Goal: Register for event/course

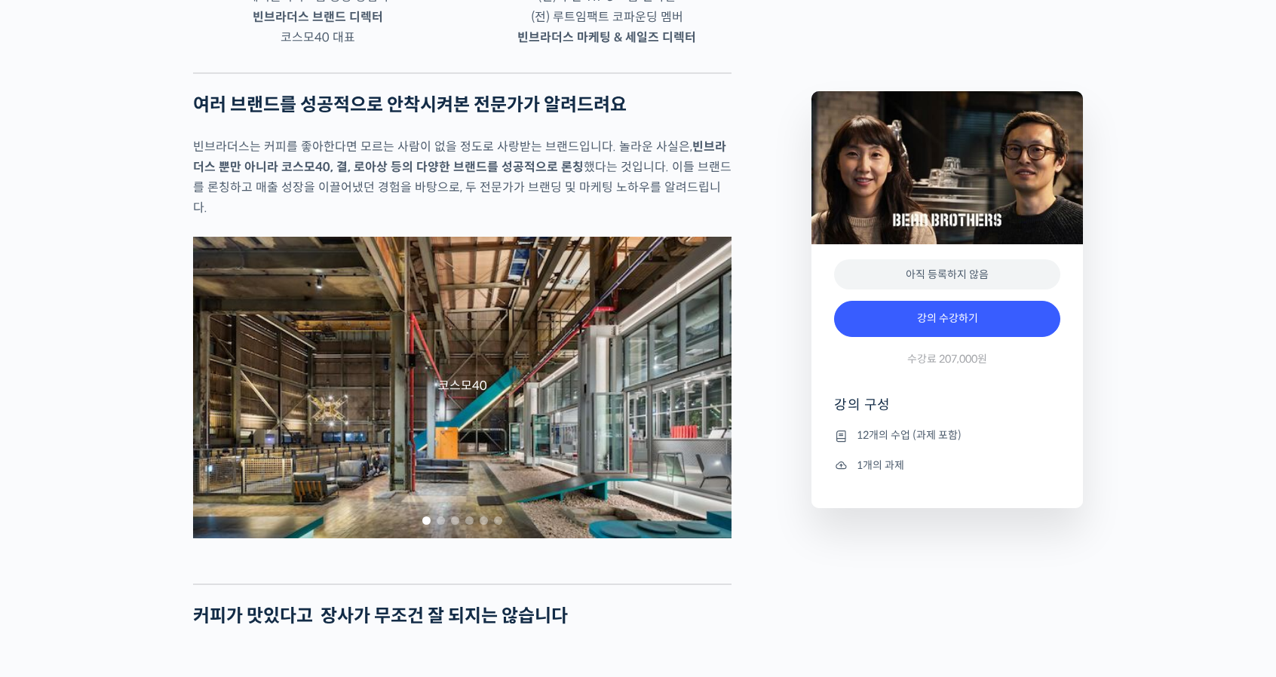
scroll to position [1264, 0]
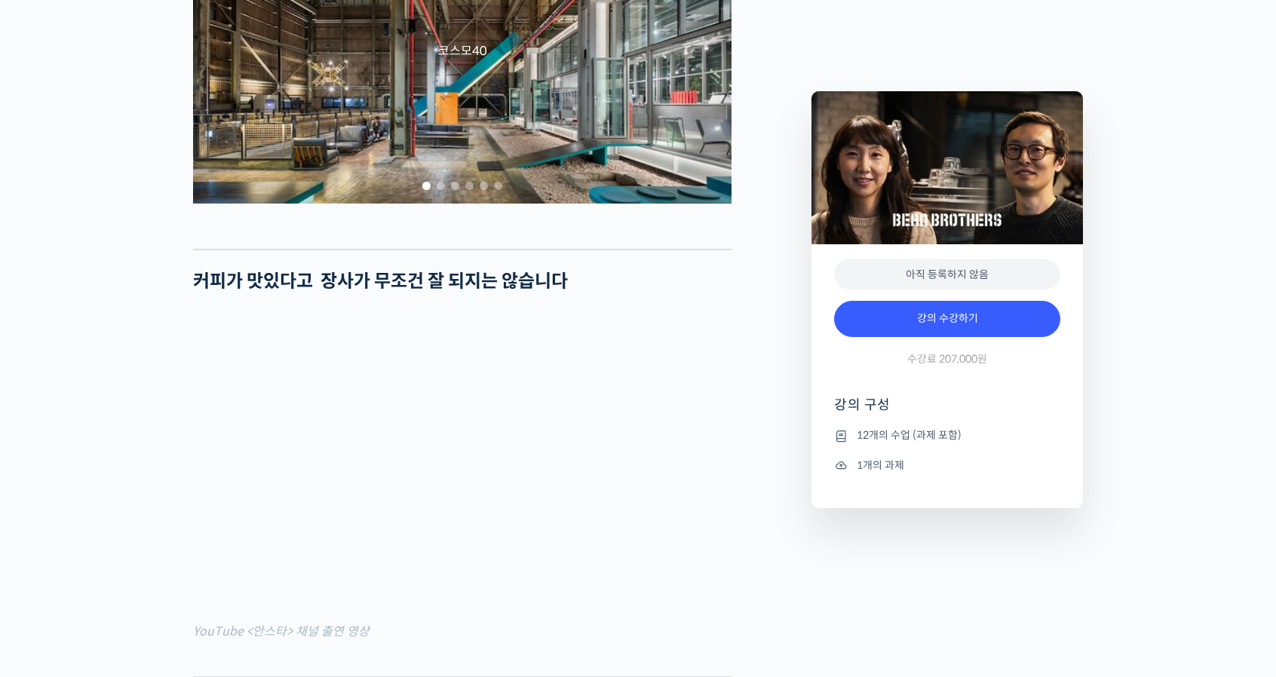
click at [415, 164] on div "코스모40" at bounding box center [462, 53] width 538 height 302
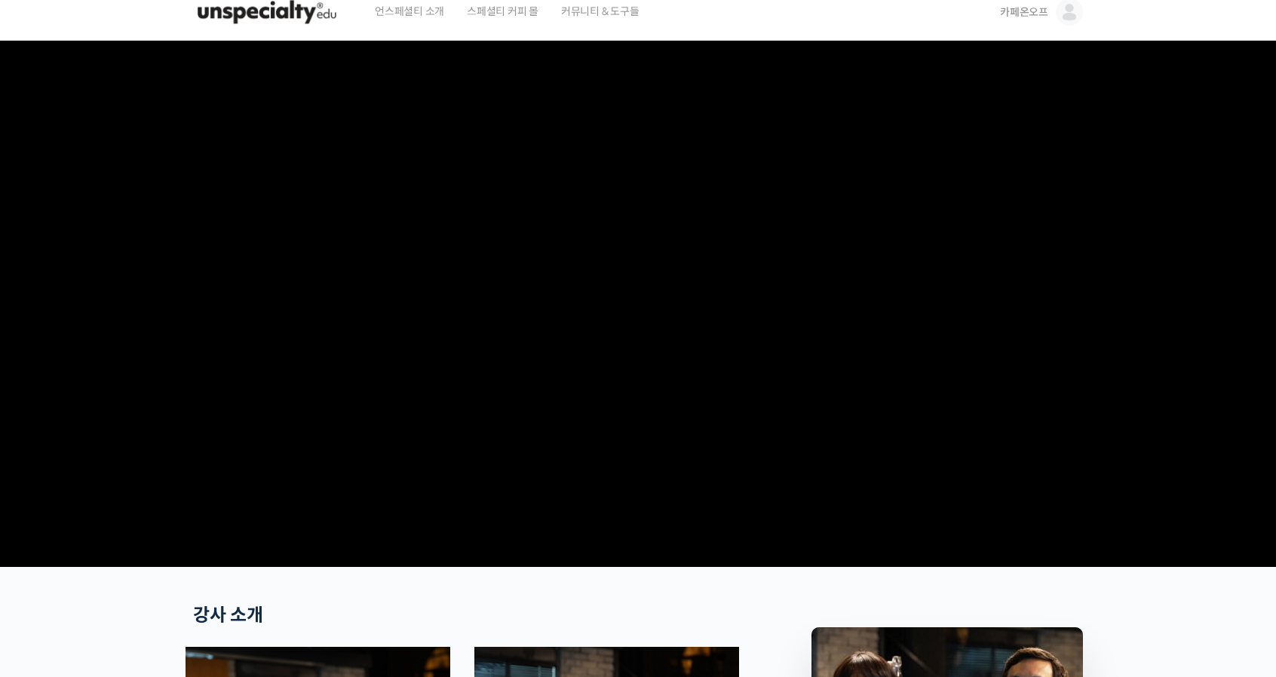
scroll to position [0, 0]
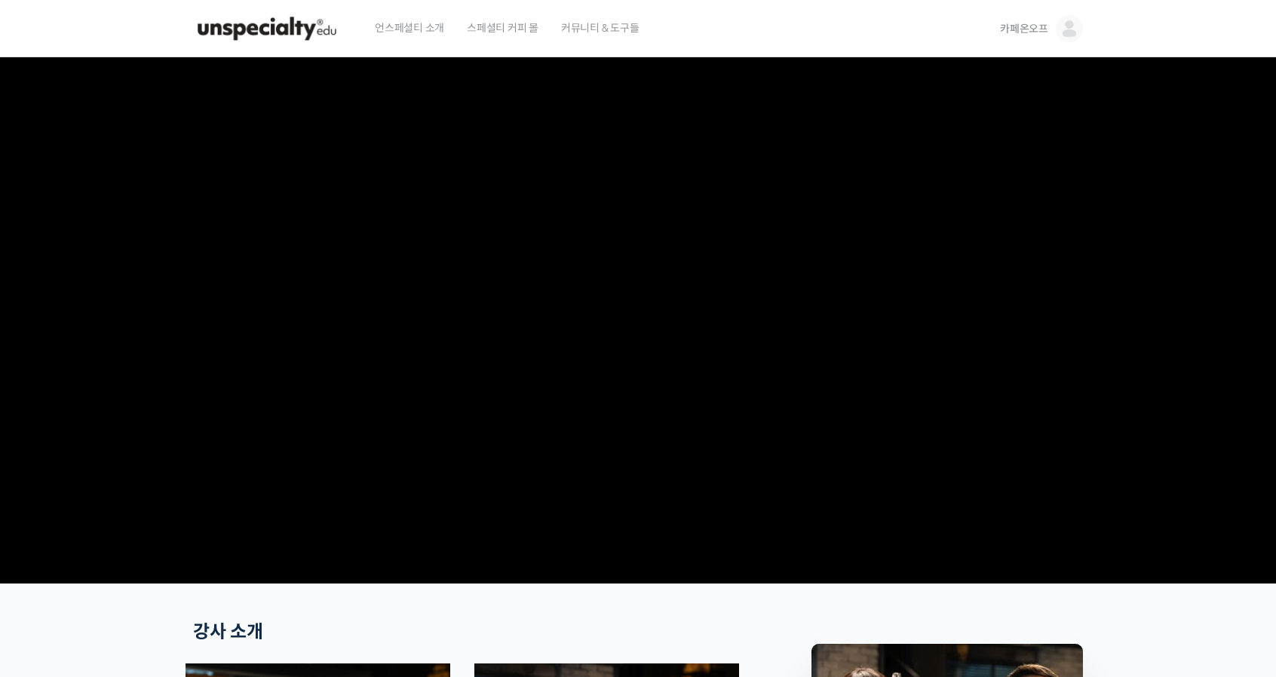
click at [271, 22] on img at bounding box center [267, 28] width 148 height 45
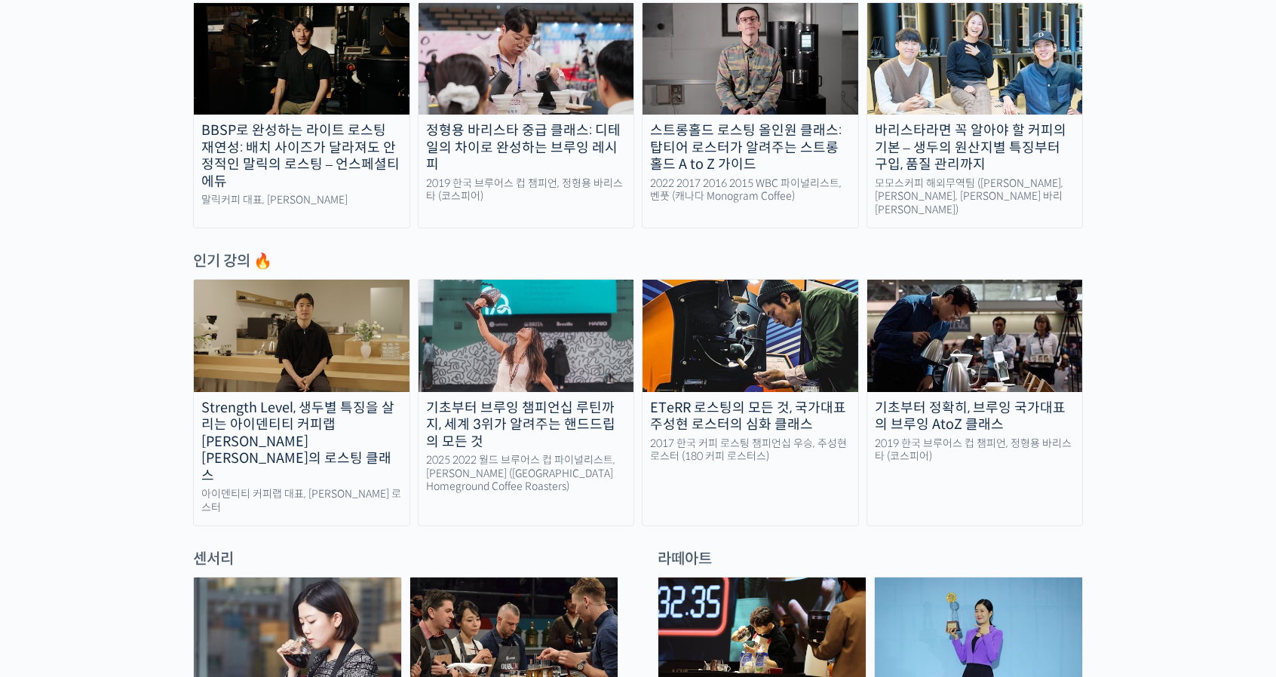
scroll to position [603, 0]
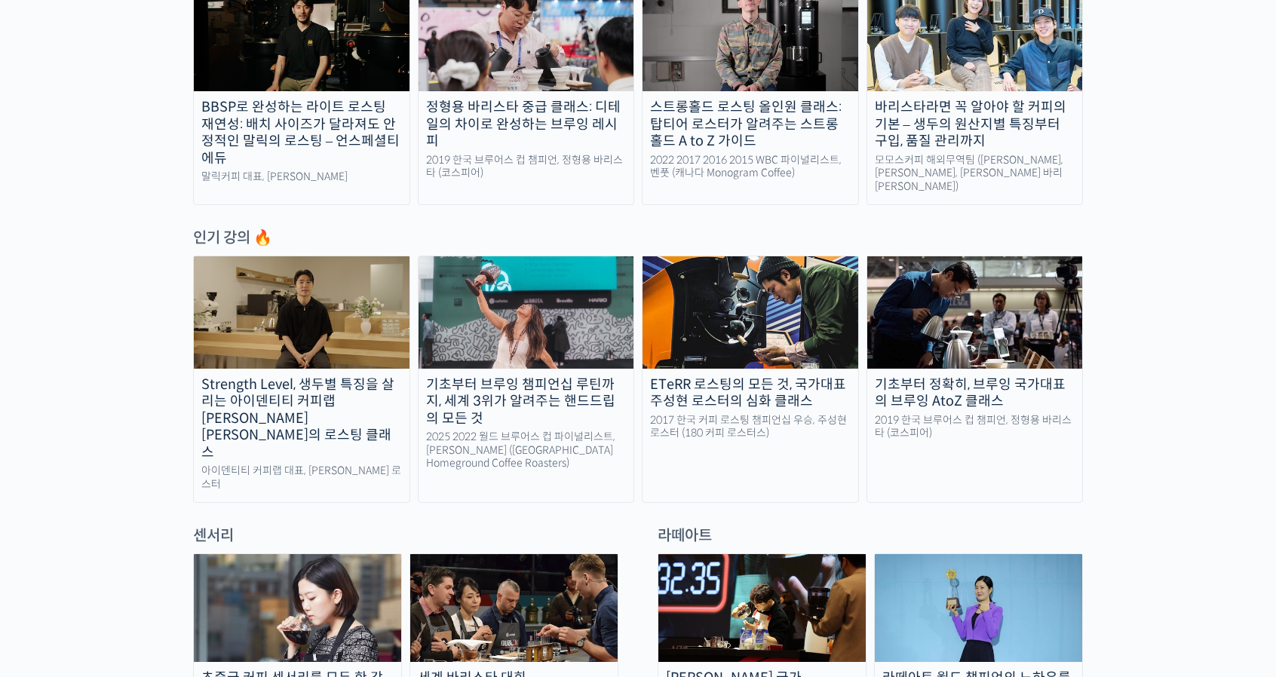
click at [983, 317] on img at bounding box center [975, 312] width 216 height 112
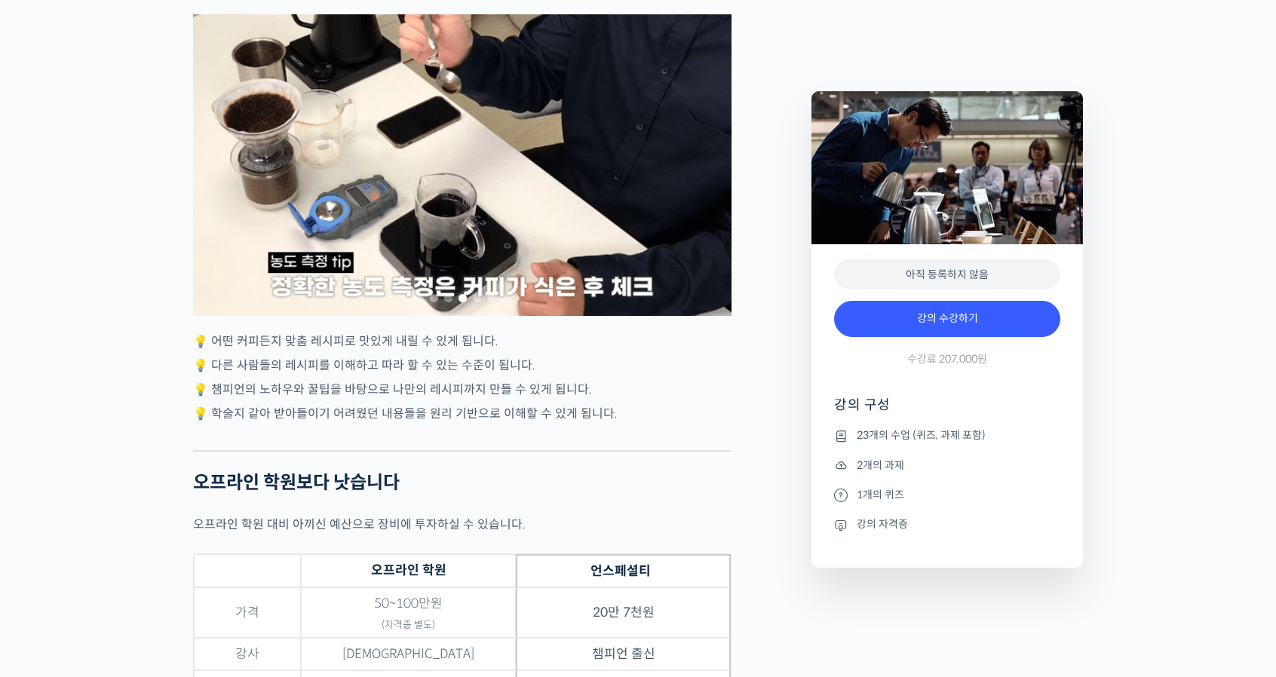
scroll to position [4211, 0]
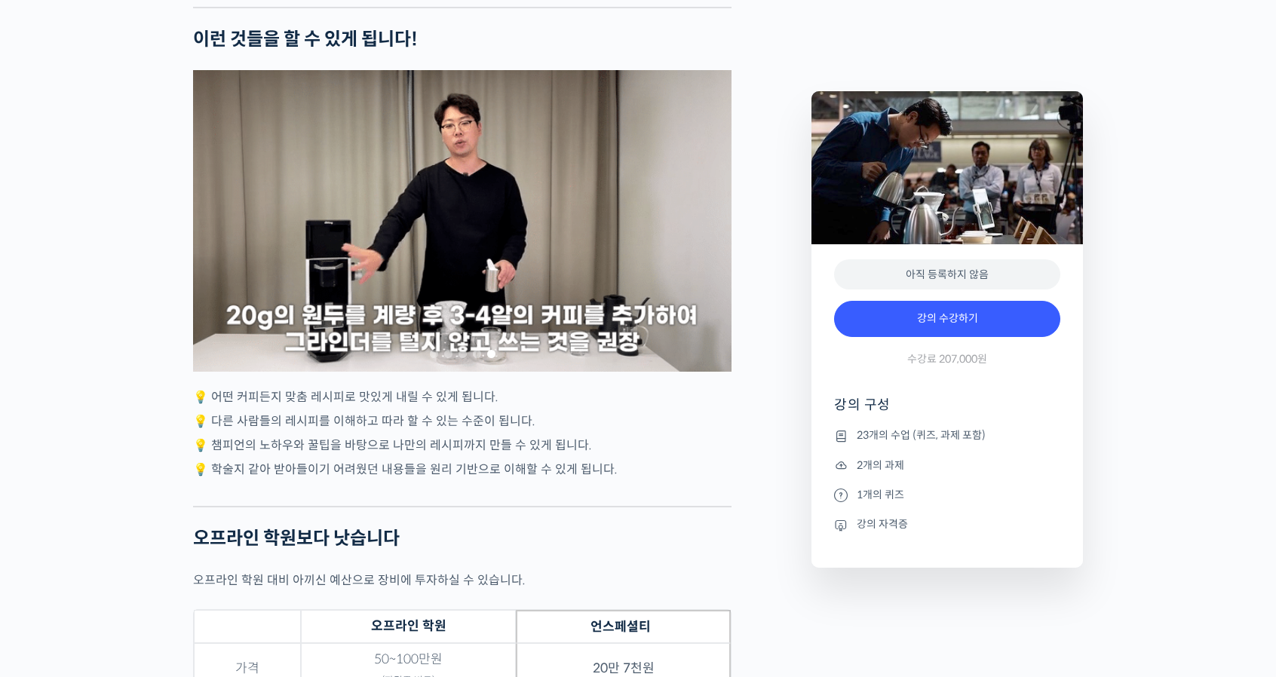
click at [320, 304] on div "5 / 5" at bounding box center [462, 221] width 538 height 302
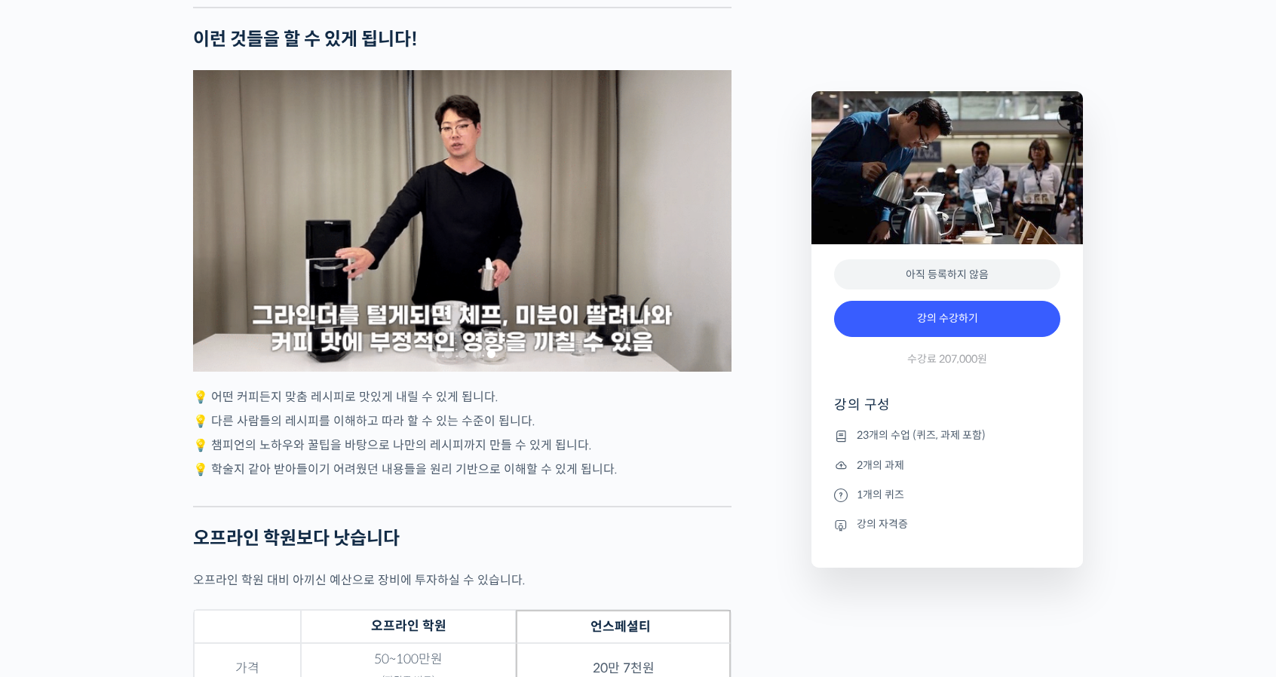
click at [332, 296] on div "5 / 5" at bounding box center [462, 221] width 538 height 302
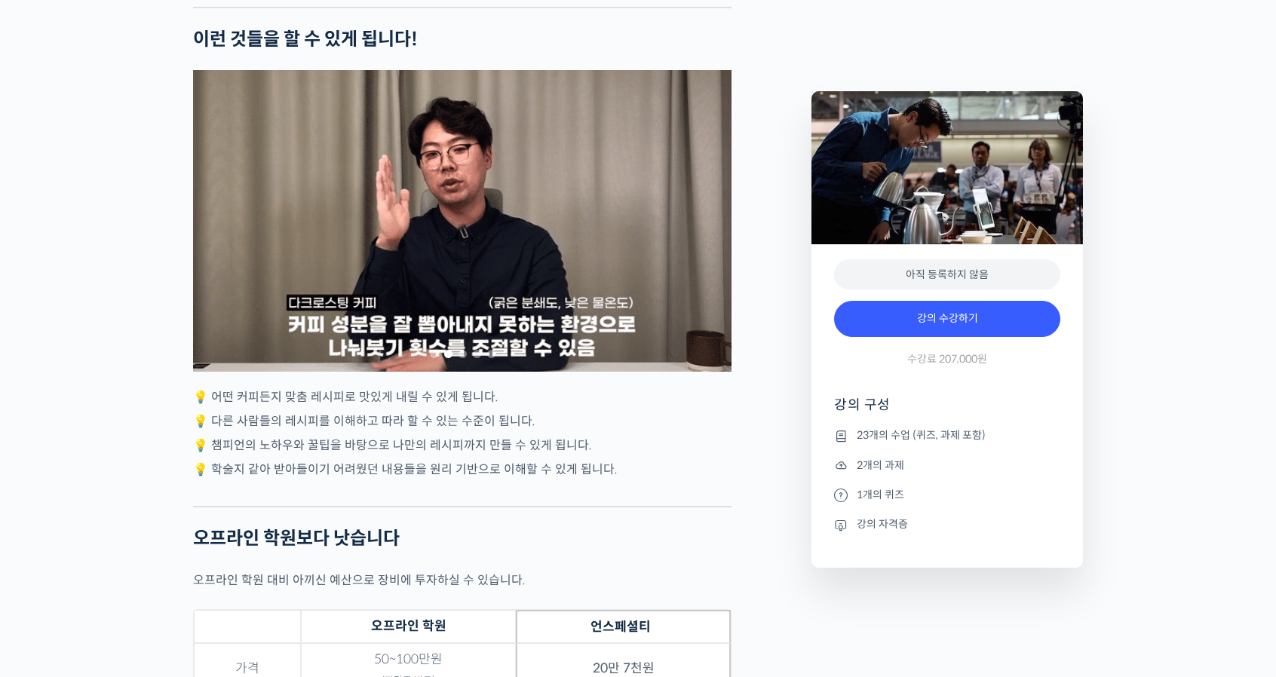
click at [278, 311] on div "2 / 5" at bounding box center [462, 221] width 538 height 302
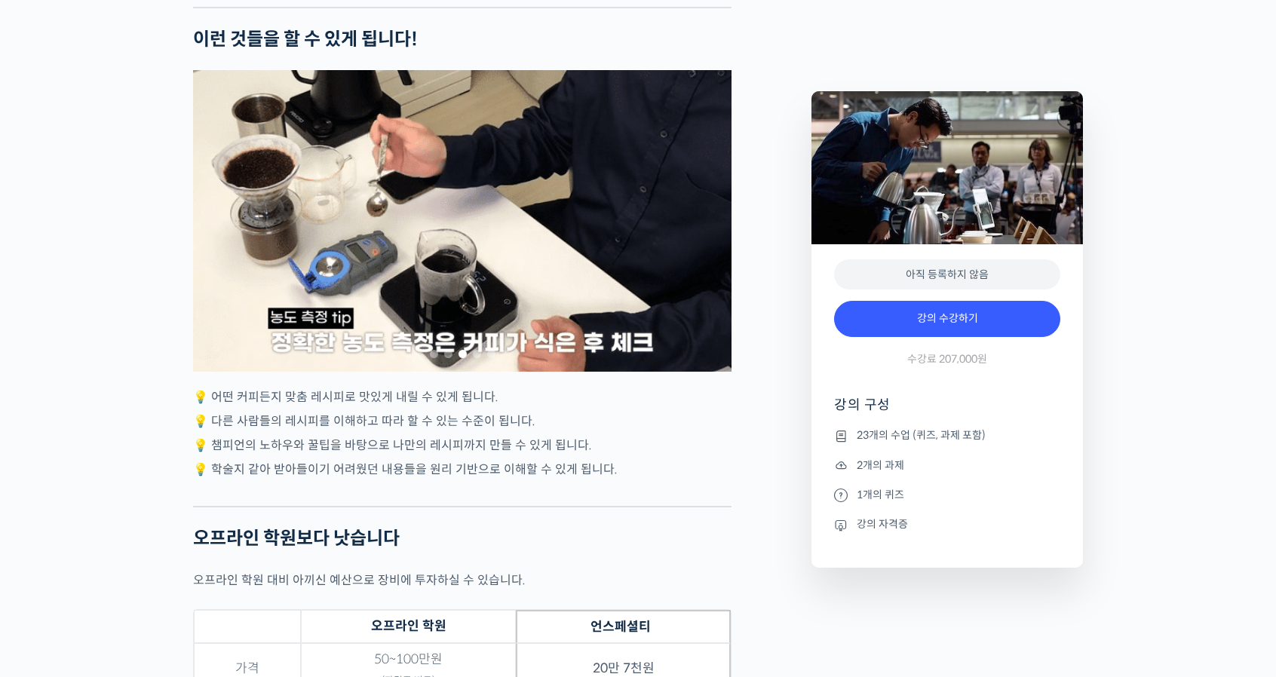
click at [444, 358] on span "Go to slide 2" at bounding box center [448, 354] width 8 height 8
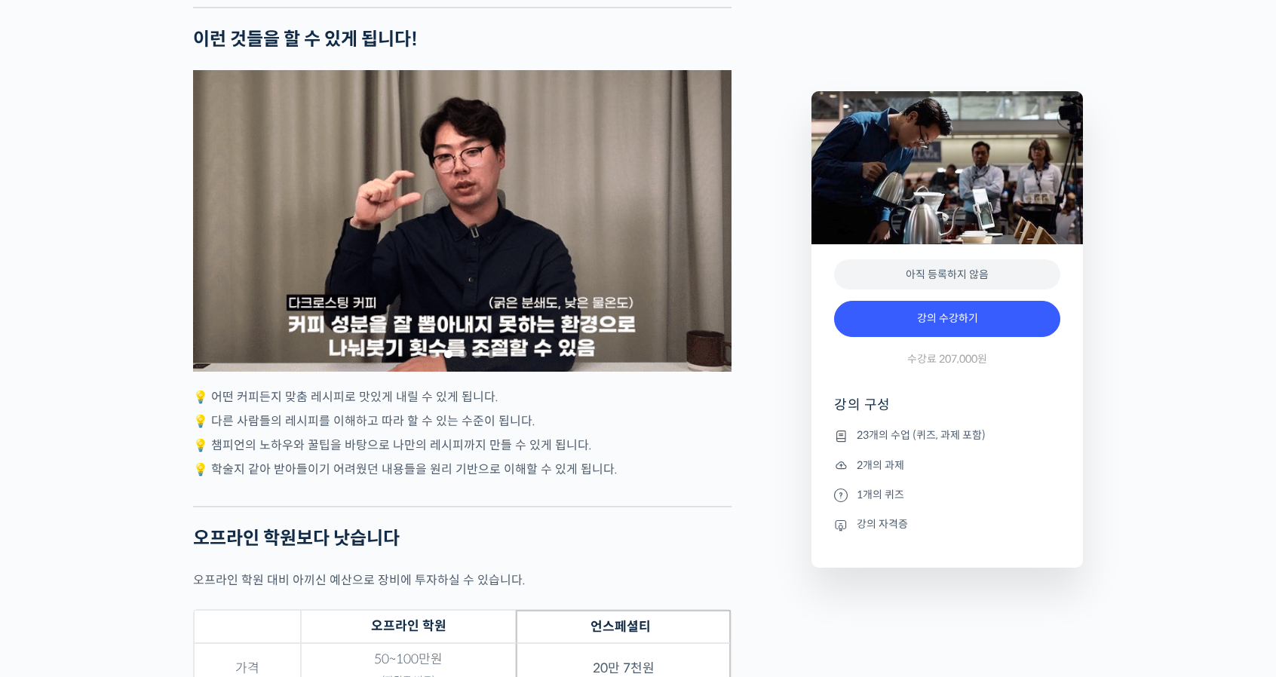
click at [434, 358] on span "Go to slide 1" at bounding box center [434, 354] width 8 height 8
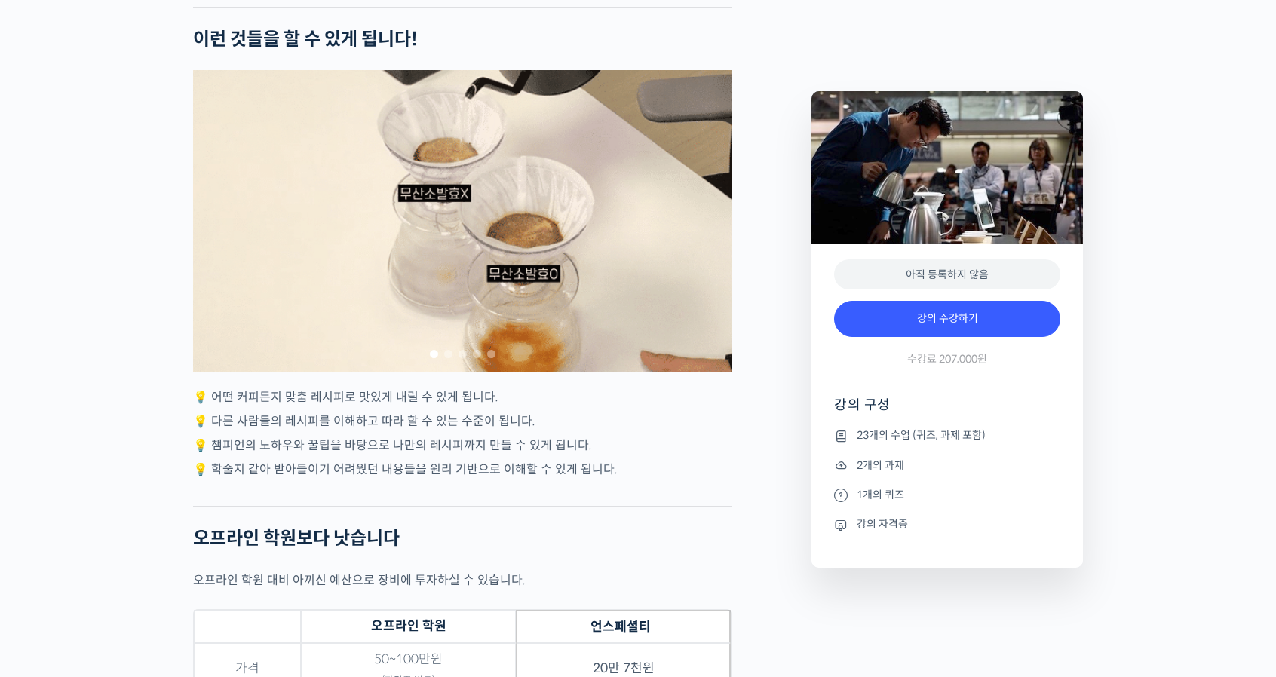
click at [417, 364] on div at bounding box center [462, 354] width 538 height 20
click at [475, 358] on span "Go to slide 4" at bounding box center [477, 354] width 8 height 8
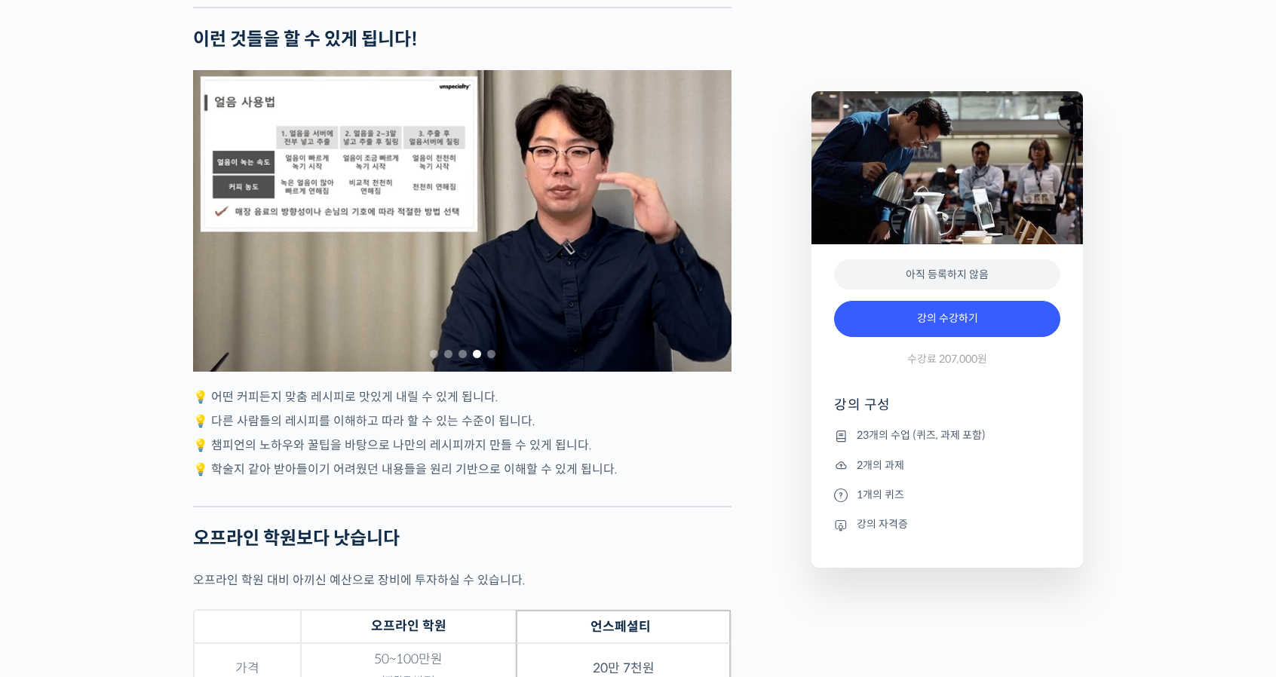
click at [474, 358] on span "Go to slide 4" at bounding box center [477, 354] width 8 height 8
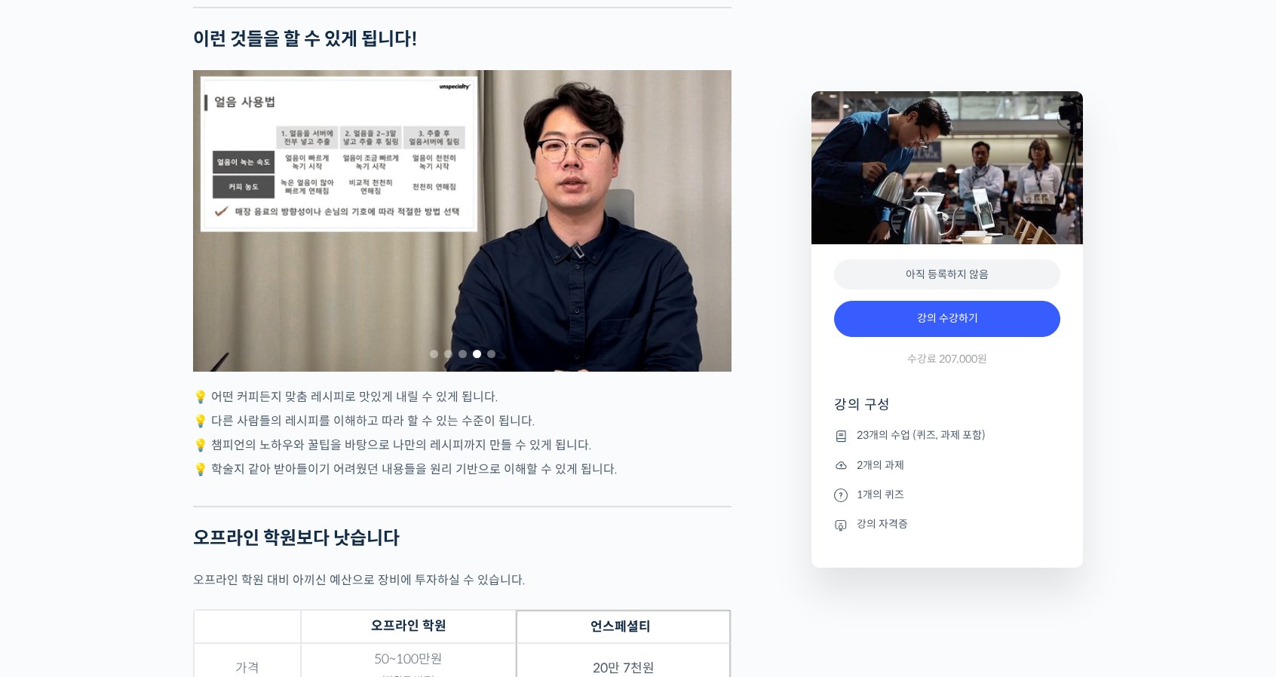
click at [474, 358] on span "Go to slide 4" at bounding box center [477, 354] width 8 height 8
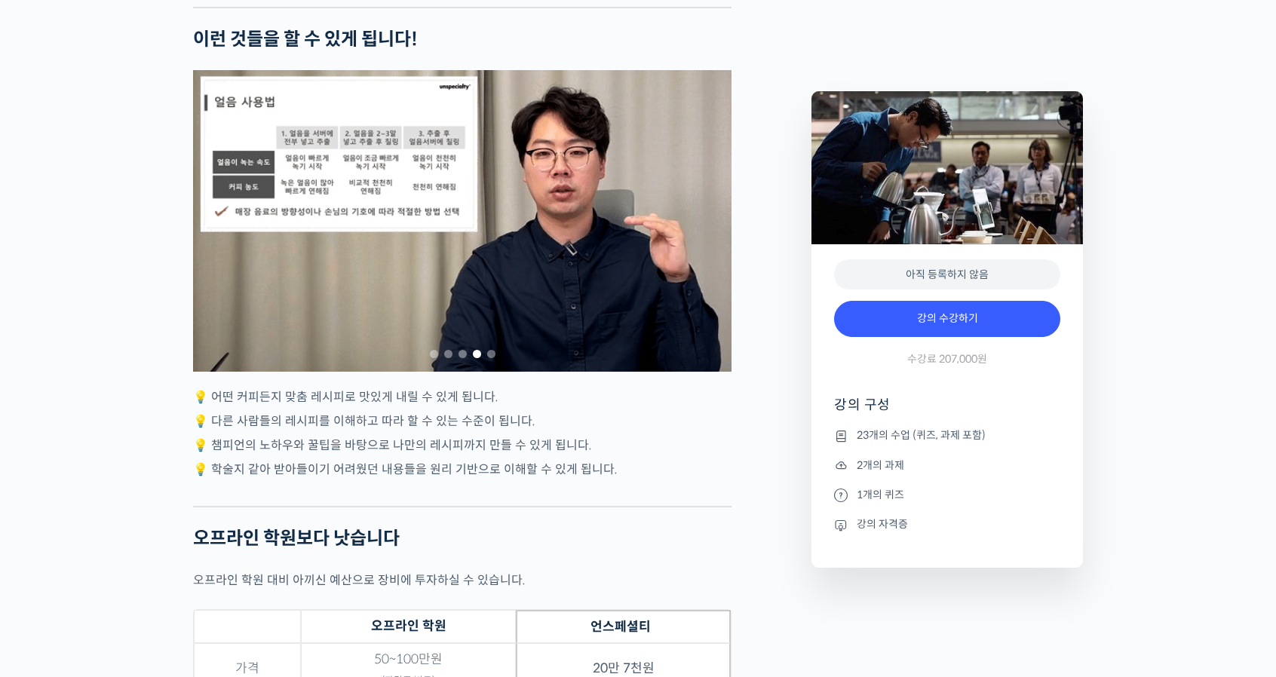
click at [474, 358] on span "Go to slide 4" at bounding box center [477, 354] width 8 height 8
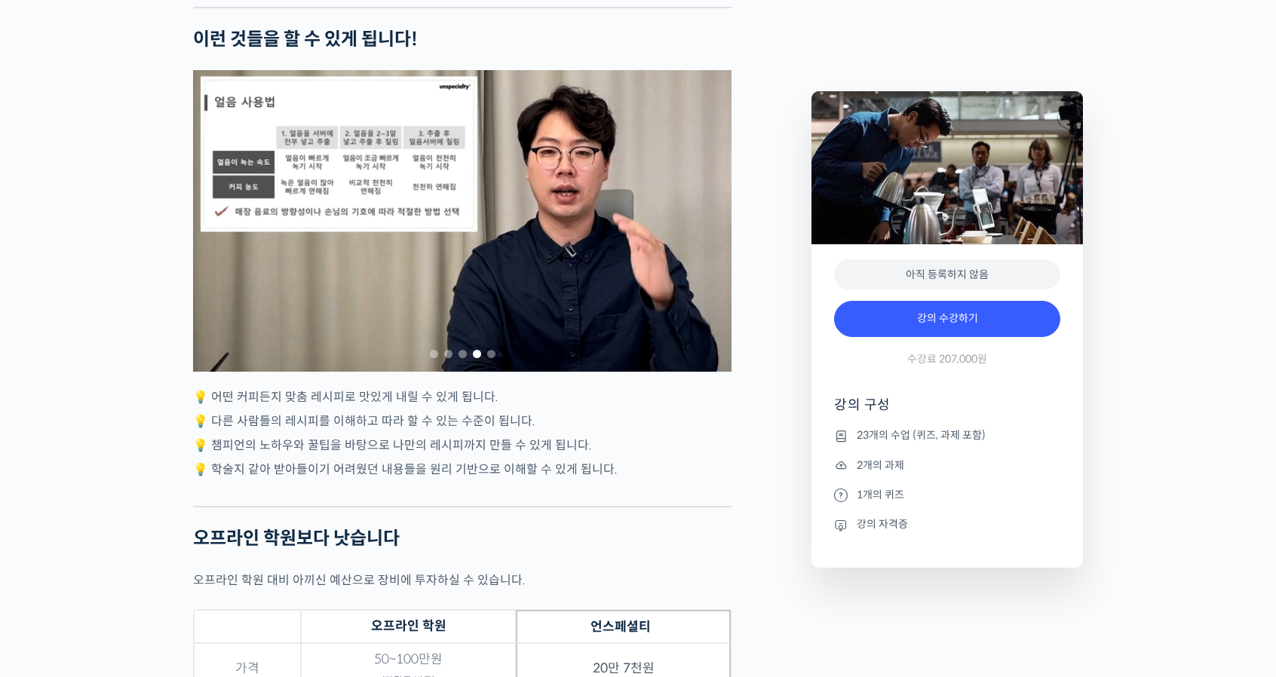
click at [474, 358] on span "Go to slide 4" at bounding box center [477, 354] width 8 height 8
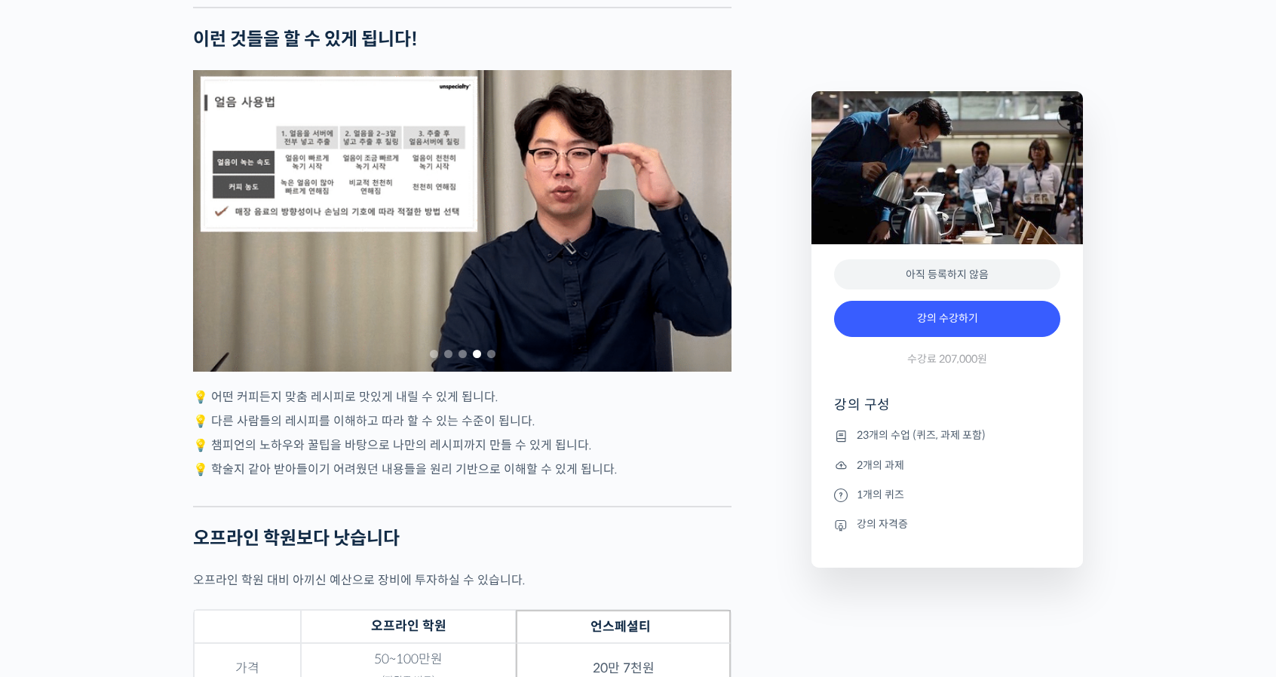
click at [474, 358] on span "Go to slide 4" at bounding box center [477, 354] width 8 height 8
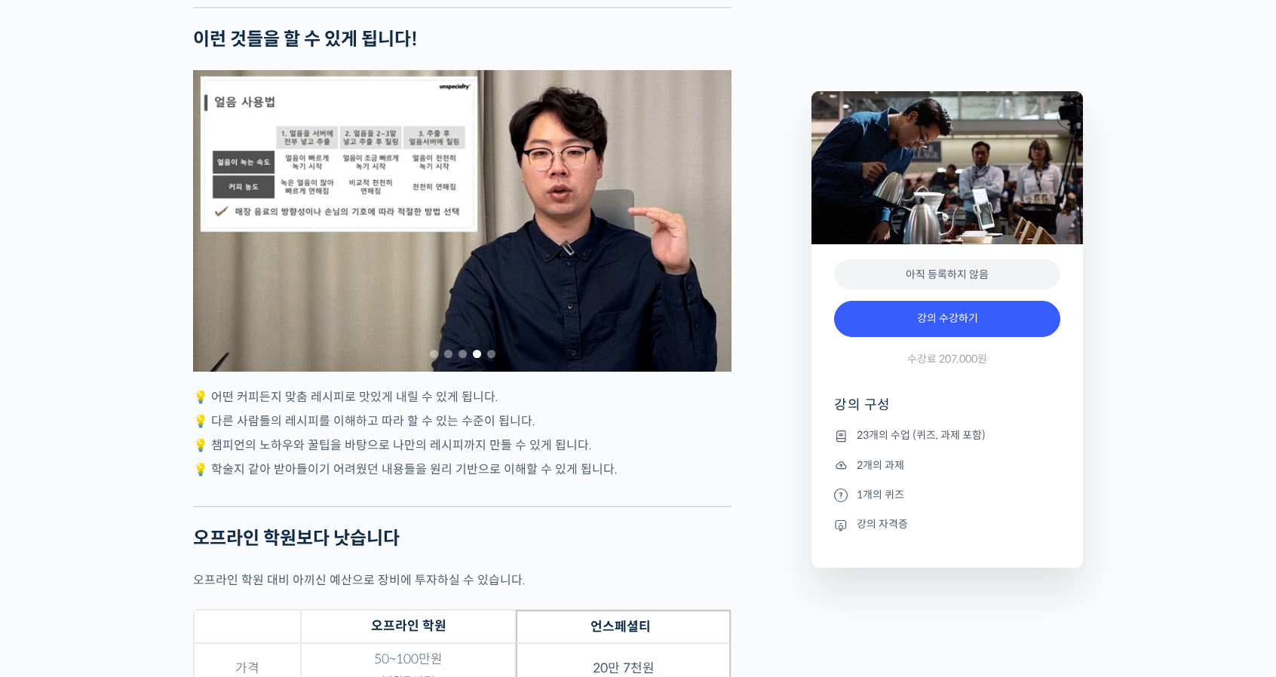
click at [474, 358] on span "Go to slide 4" at bounding box center [477, 354] width 8 height 8
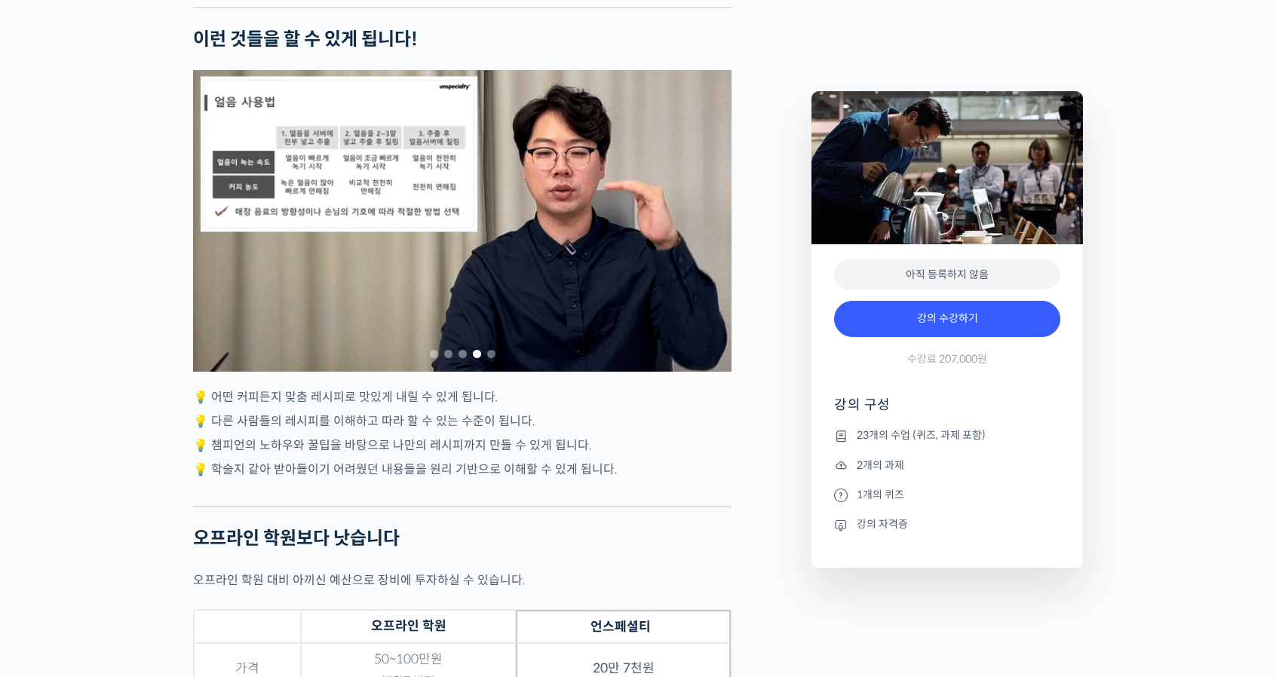
click at [474, 358] on span "Go to slide 4" at bounding box center [477, 354] width 8 height 8
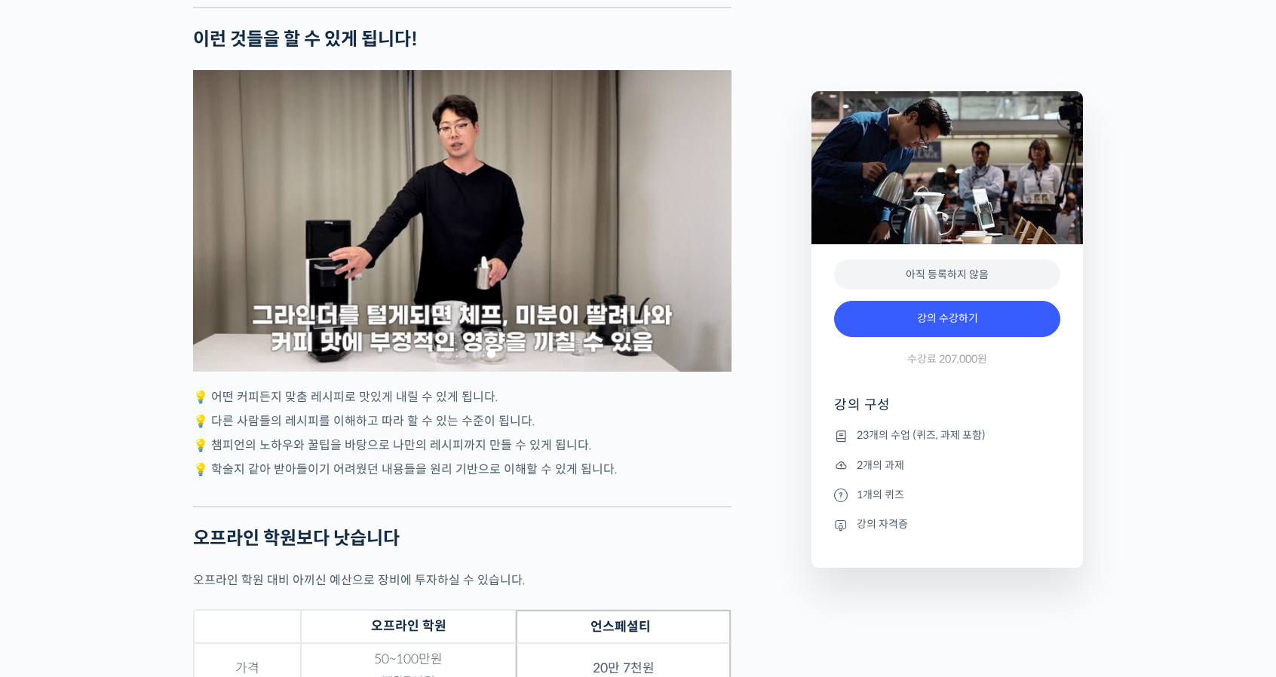
click at [474, 358] on span "Go to slide 4" at bounding box center [477, 354] width 8 height 8
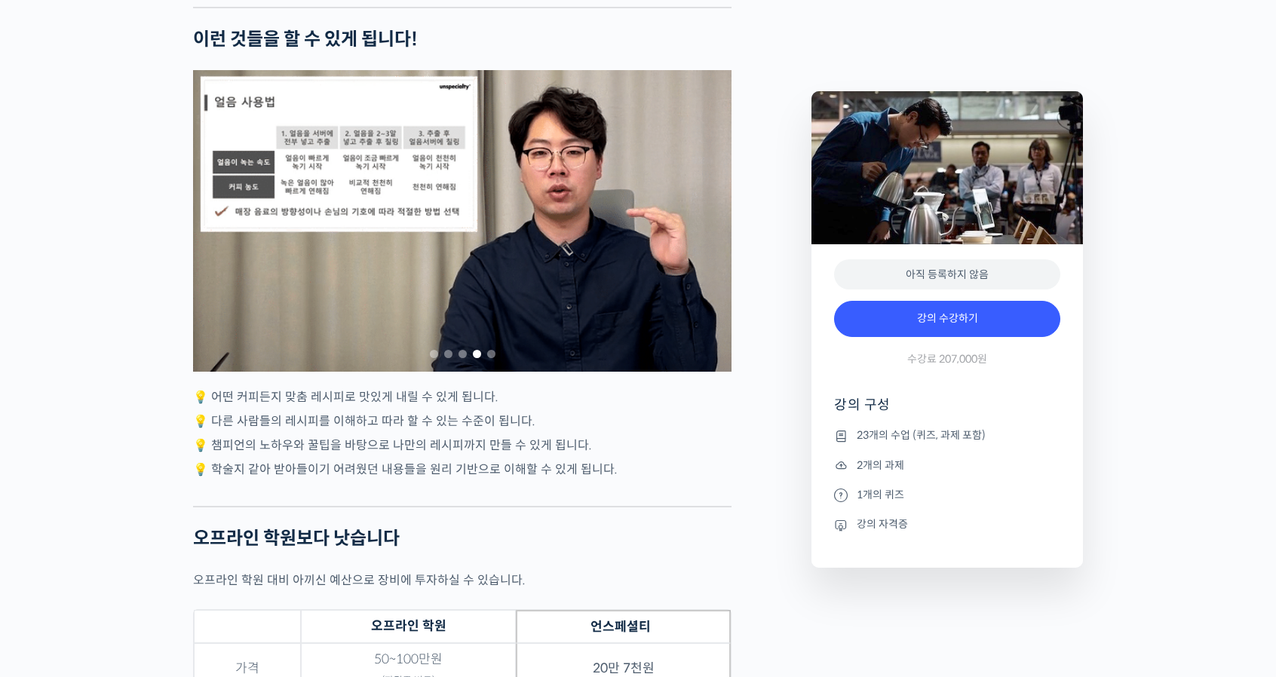
click at [474, 358] on span "Go to slide 4" at bounding box center [477, 354] width 8 height 8
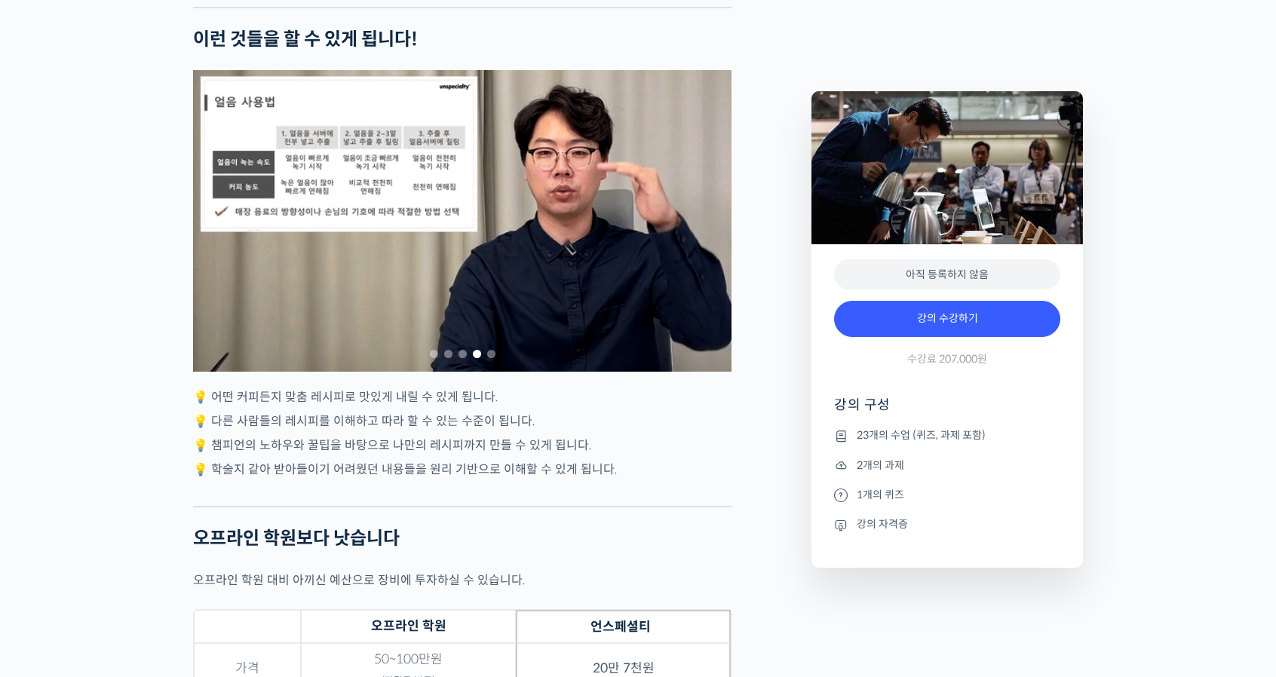
click at [474, 358] on span "Go to slide 4" at bounding box center [477, 354] width 8 height 8
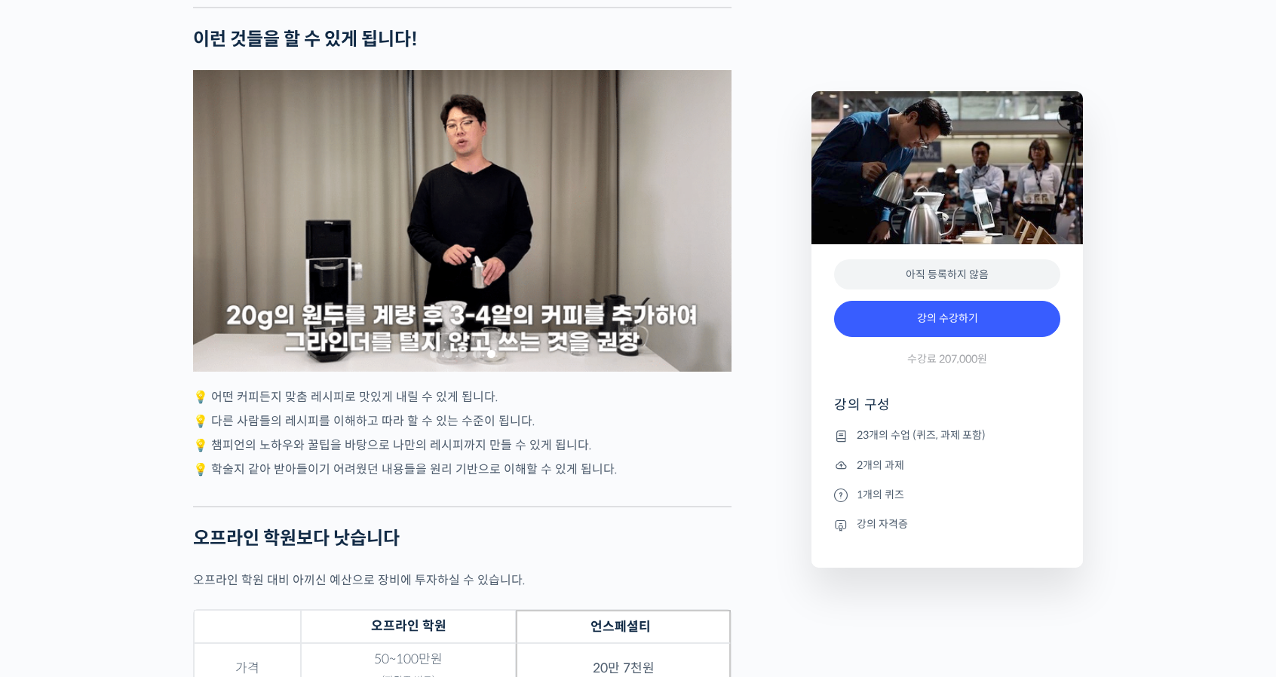
click at [474, 358] on span "Go to slide 4" at bounding box center [477, 354] width 8 height 8
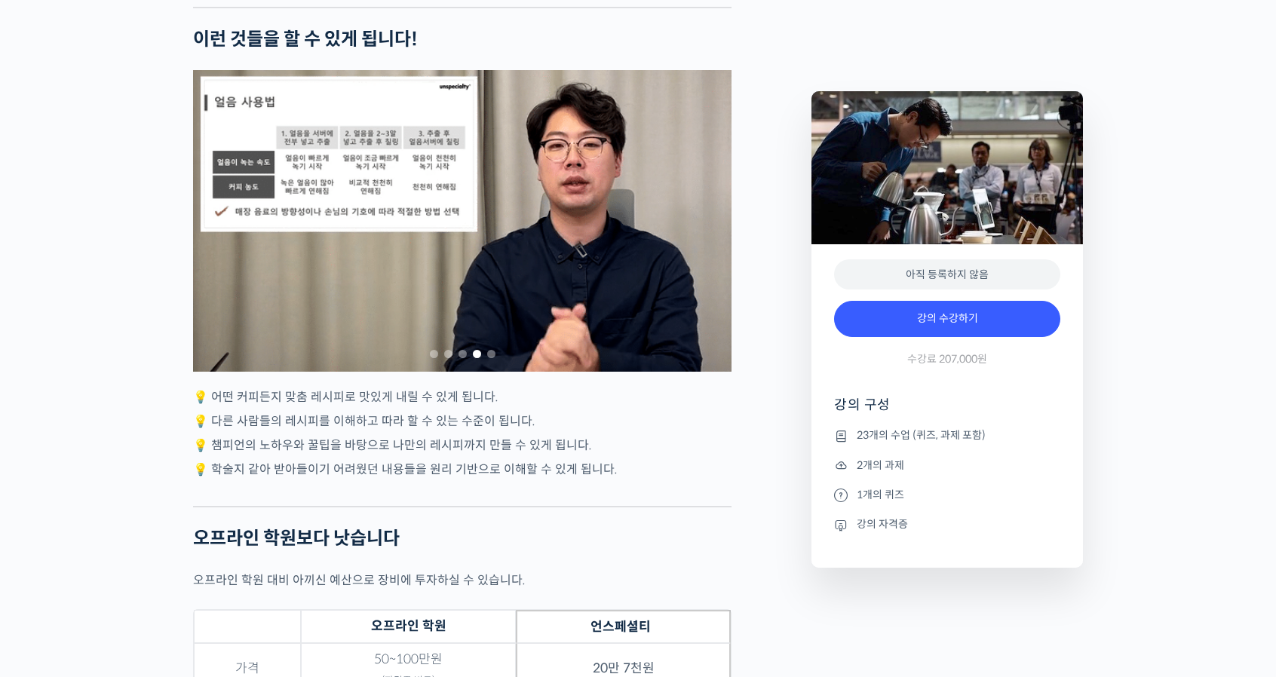
click at [474, 358] on span "Go to slide 4" at bounding box center [477, 354] width 8 height 8
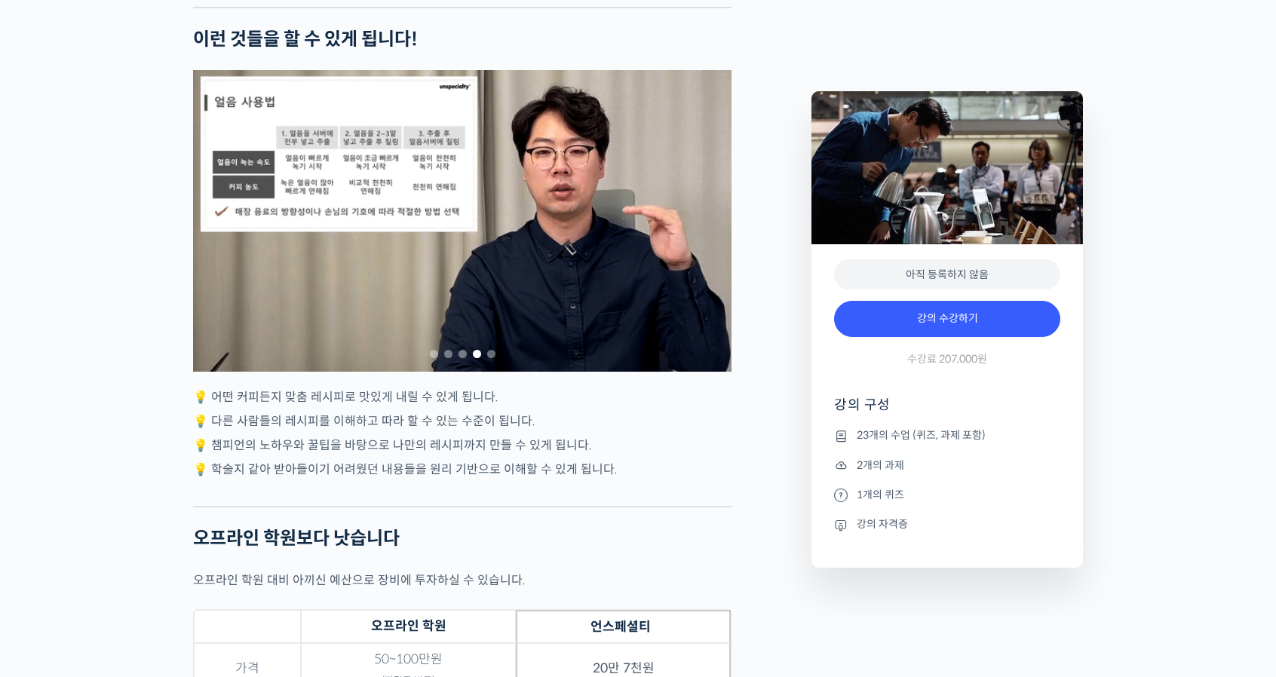
click at [474, 358] on span "Go to slide 4" at bounding box center [477, 354] width 8 height 8
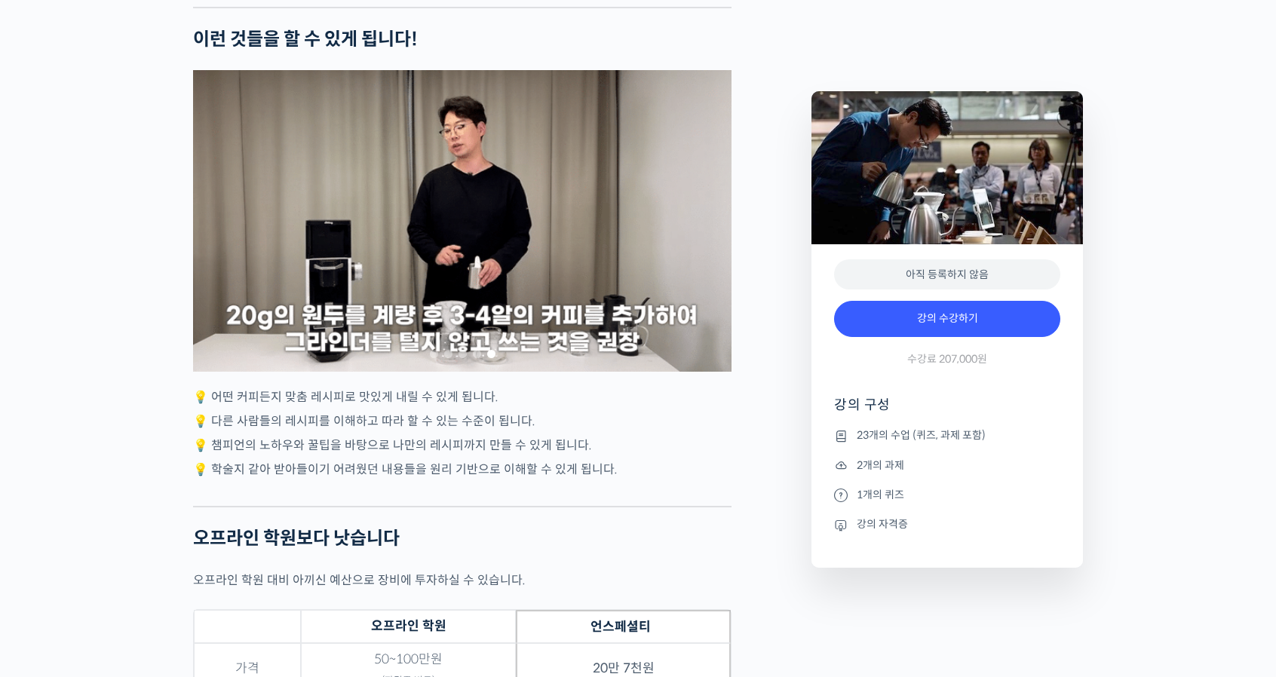
click at [474, 358] on span "Go to slide 4" at bounding box center [477, 354] width 8 height 8
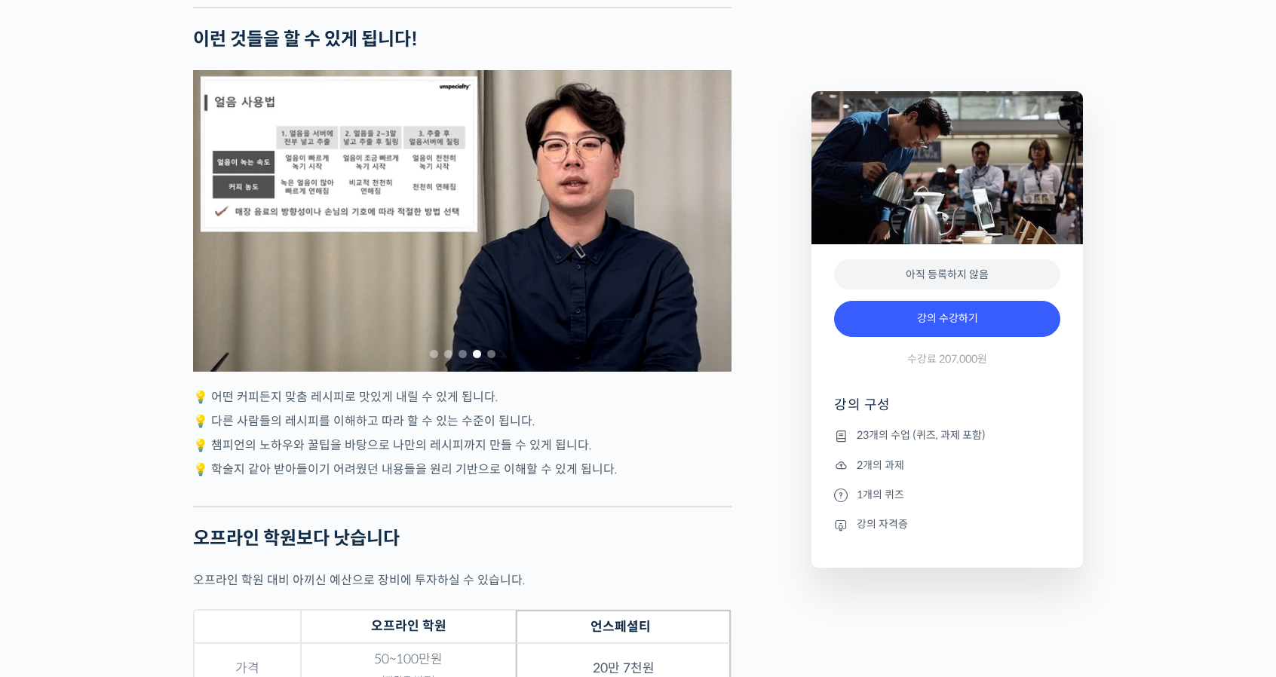
click at [474, 358] on span "Go to slide 4" at bounding box center [477, 354] width 8 height 8
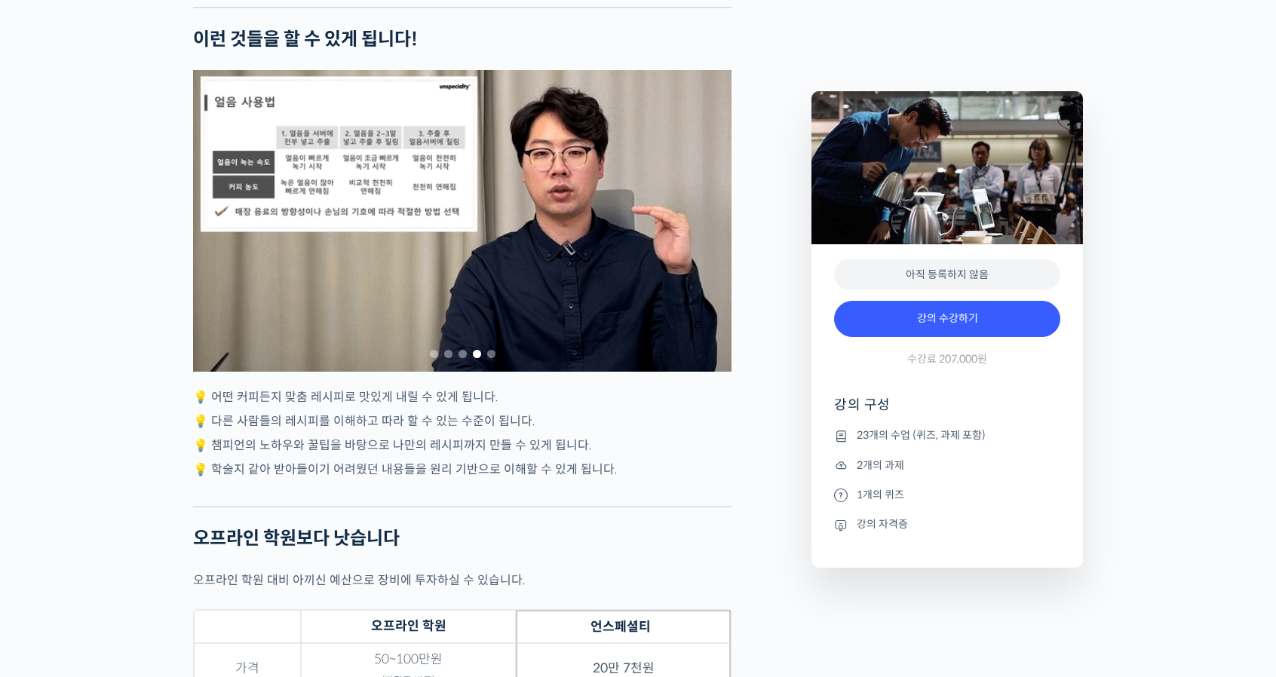
click at [474, 358] on span "Go to slide 4" at bounding box center [477, 354] width 8 height 8
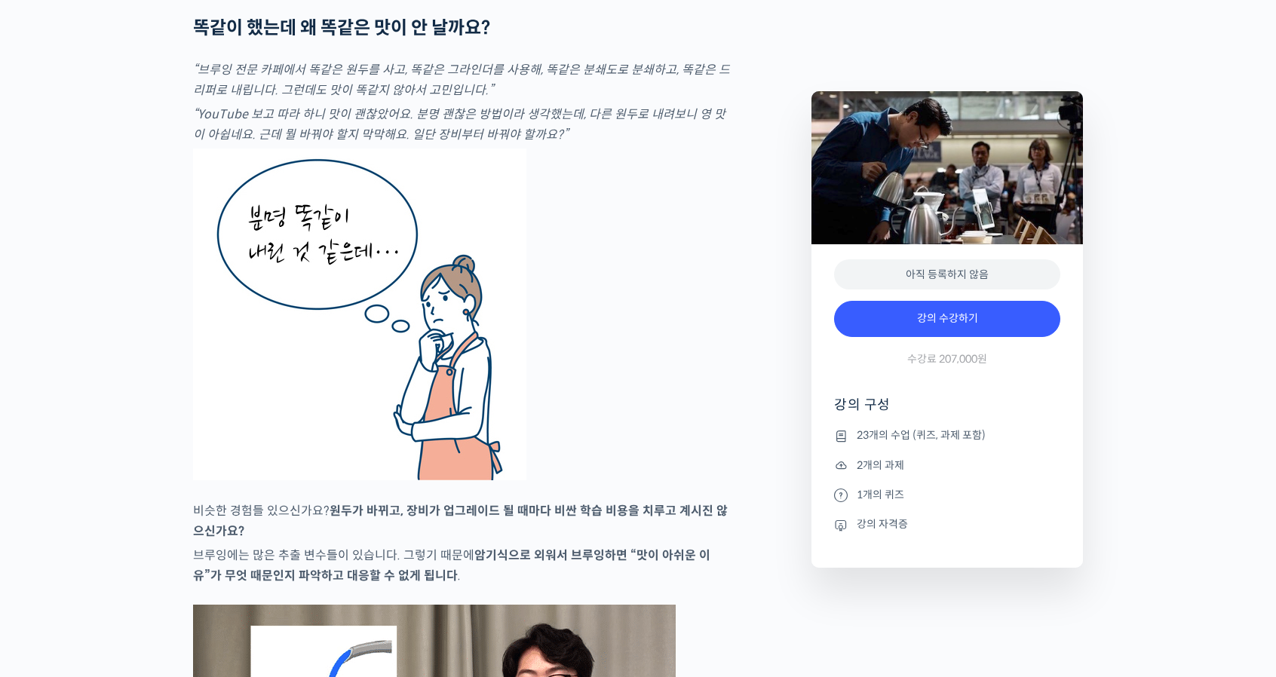
scroll to position [2703, 0]
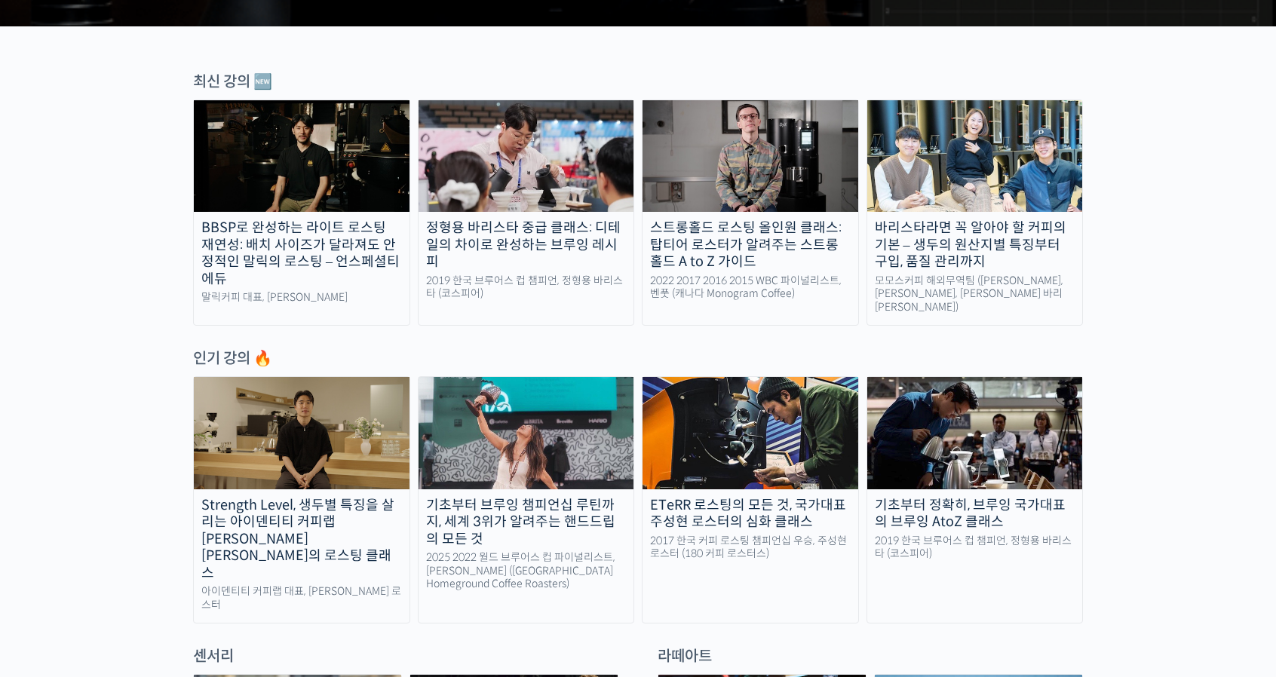
scroll to position [413, 0]
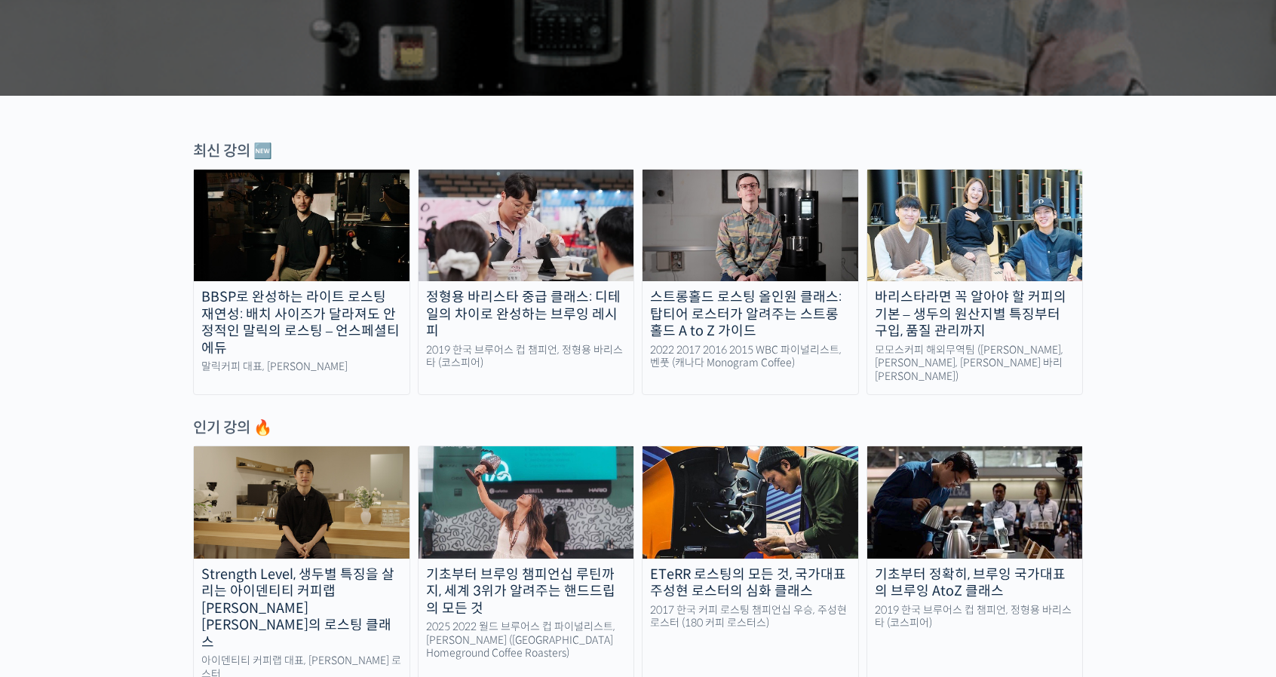
click at [1004, 226] on img at bounding box center [975, 226] width 216 height 112
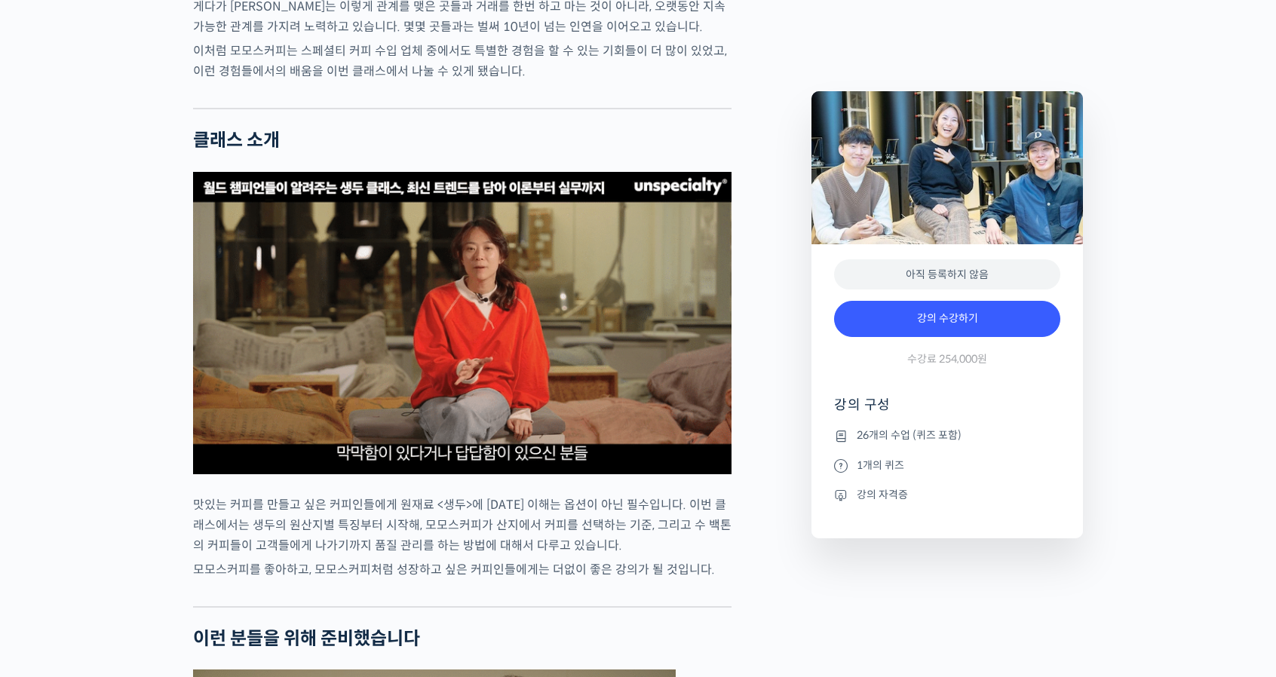
scroll to position [2865, 0]
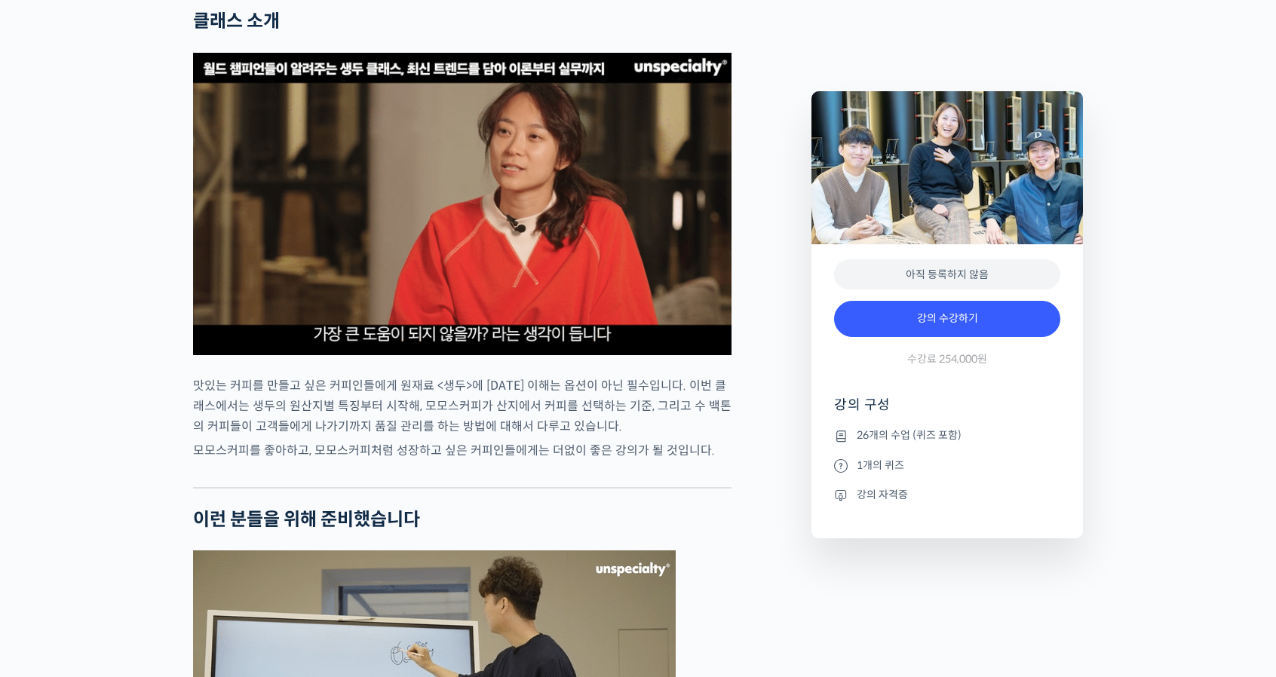
click at [437, 270] on img at bounding box center [462, 204] width 538 height 302
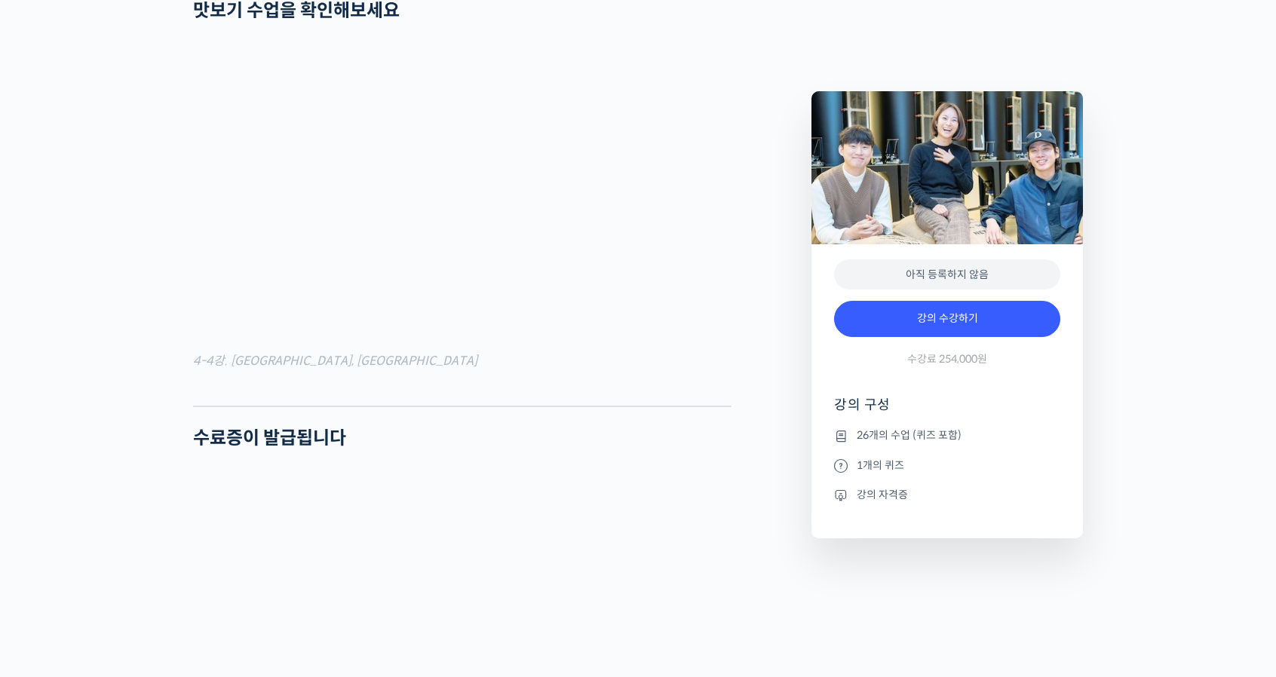
scroll to position [5278, 0]
